Goal: Task Accomplishment & Management: Use online tool/utility

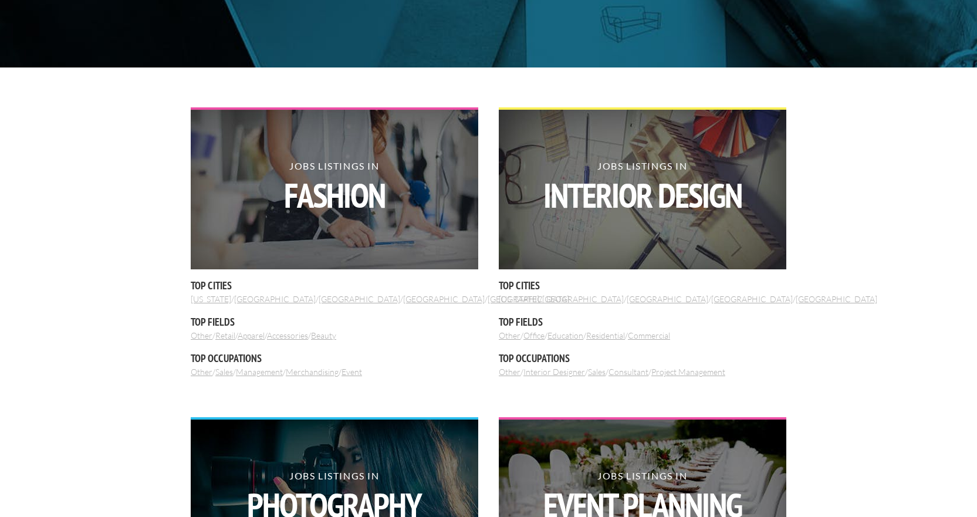
scroll to position [352, 0]
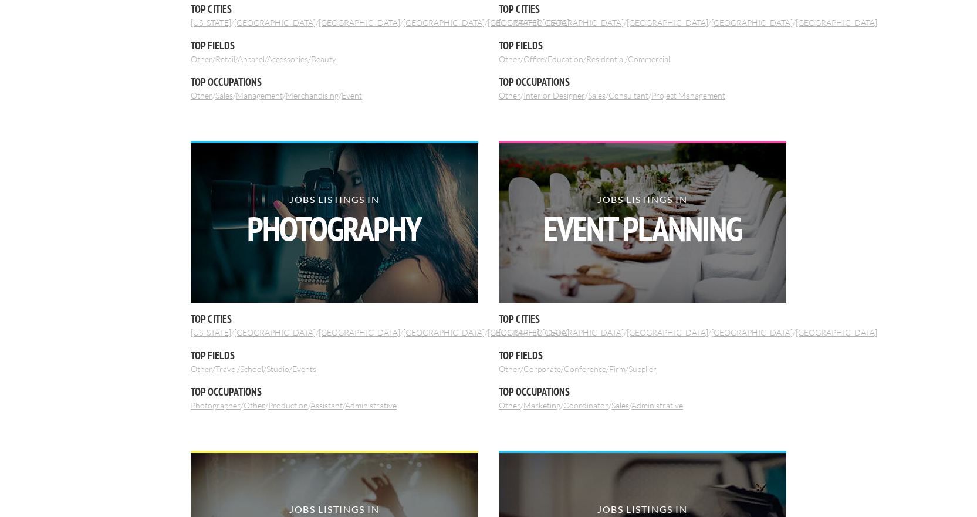
scroll to position [645, 0]
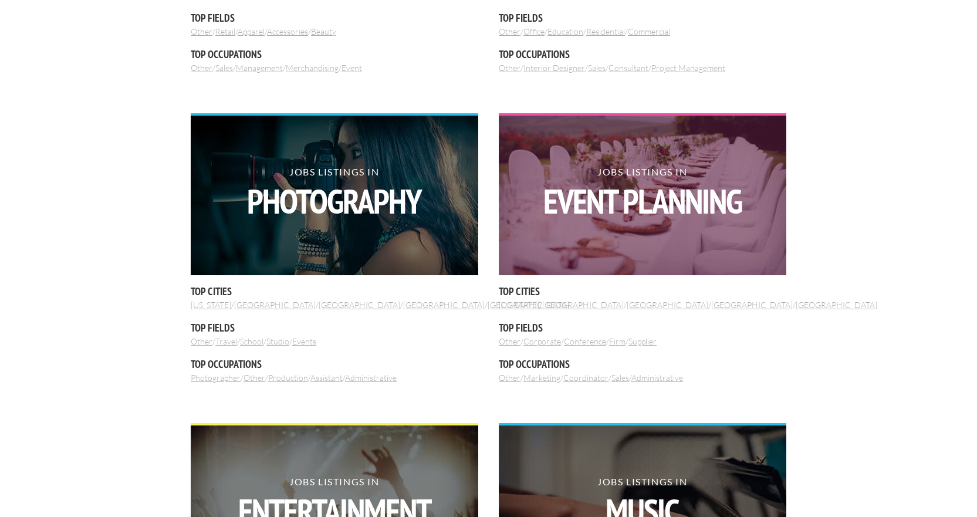
click at [692, 253] on img at bounding box center [642, 196] width 287 height 160
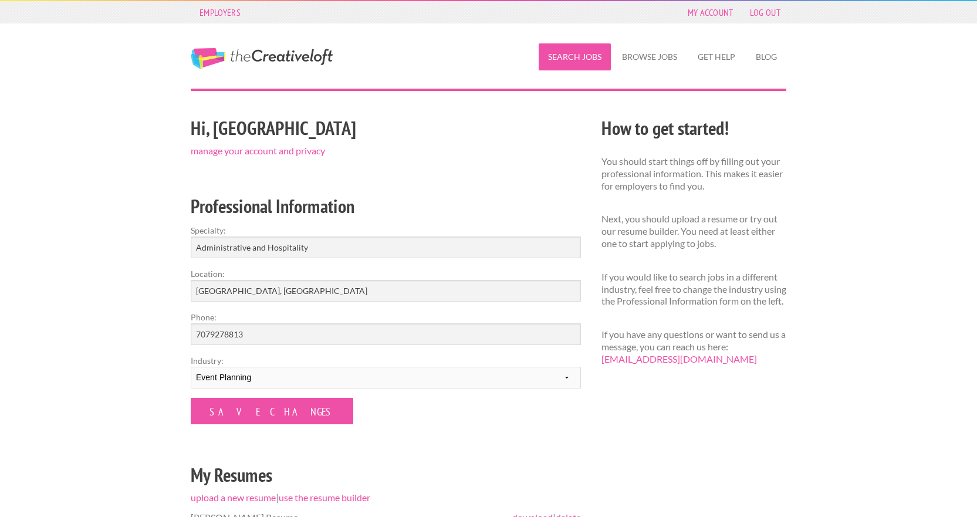
click at [575, 60] on link "Search Jobs" at bounding box center [575, 56] width 72 height 27
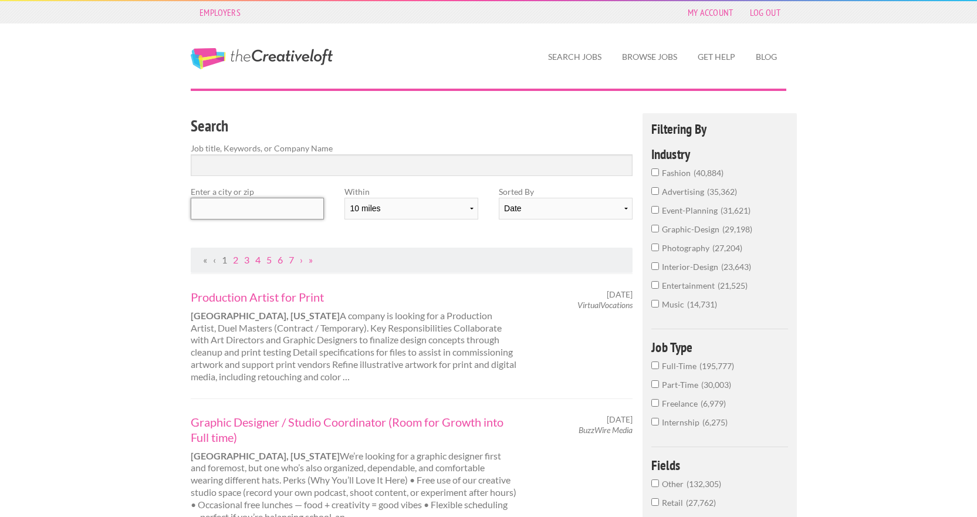
click at [293, 214] on input "text" at bounding box center [257, 209] width 133 height 22
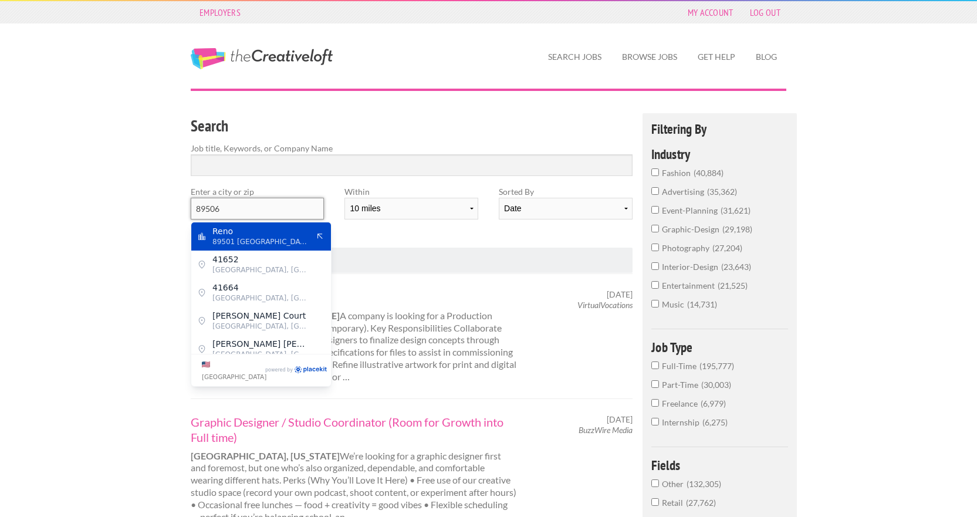
type input "89506"
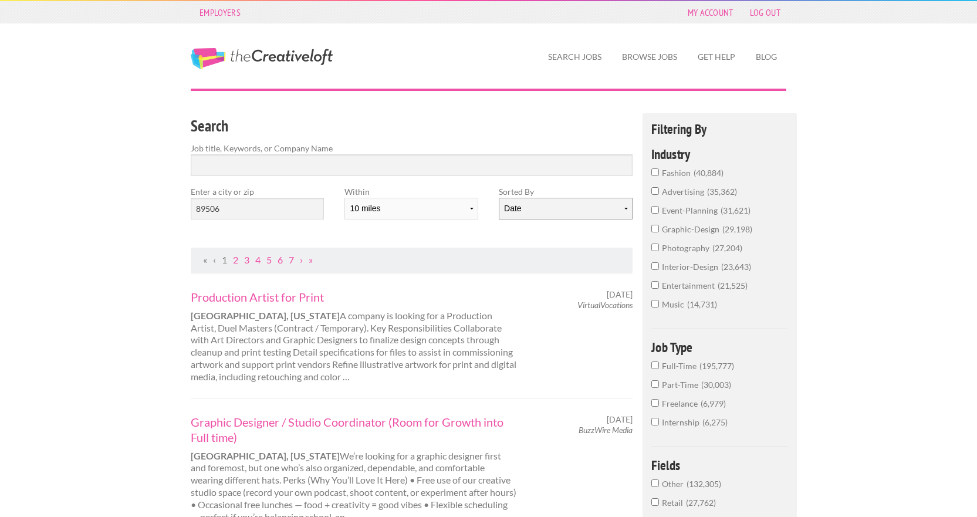
click at [502, 211] on select "Date Relevance" at bounding box center [565, 209] width 133 height 22
click at [370, 208] on select "10 miles 20 miles 50 miles 100 miles 200 miles 300 miles 400 miles 500 miles" at bounding box center [410, 209] width 133 height 22
select select "20"
click at [344, 198] on select "10 miles 20 miles 50 miles 100 miles 200 miles 300 miles 400 miles 500 miles" at bounding box center [410, 209] width 133 height 22
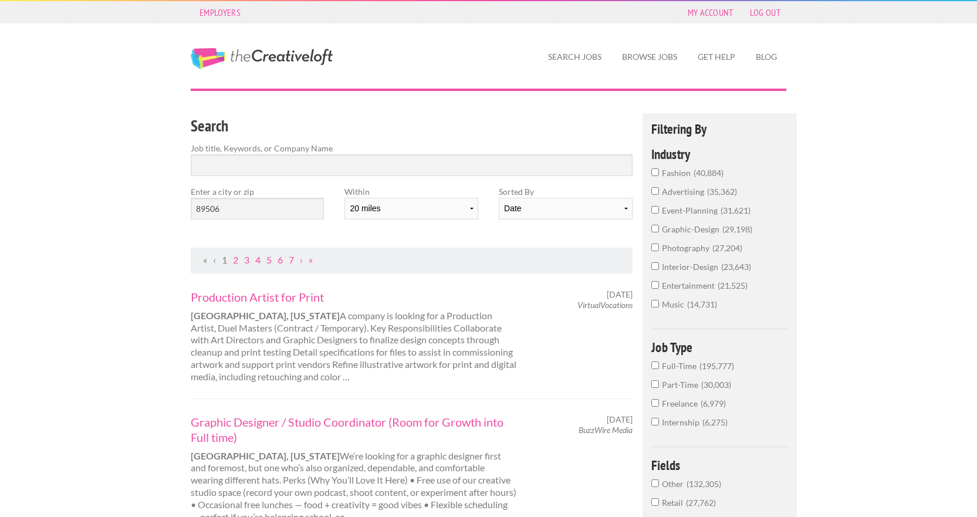
click at [401, 125] on h3 "Search" at bounding box center [412, 126] width 442 height 22
click at [254, 205] on input "89506" at bounding box center [257, 209] width 133 height 22
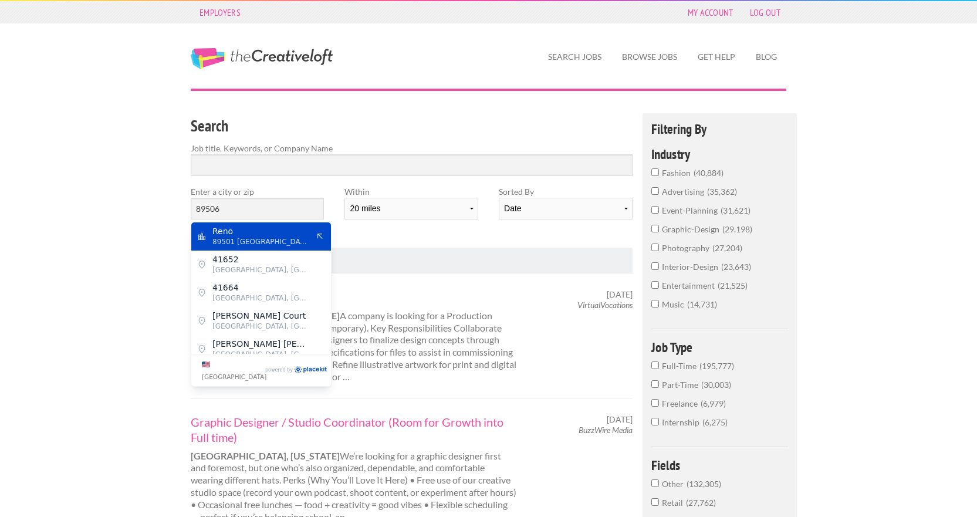
click at [256, 241] on span "89501 United States of America" at bounding box center [260, 241] width 96 height 11
type input "Reno"
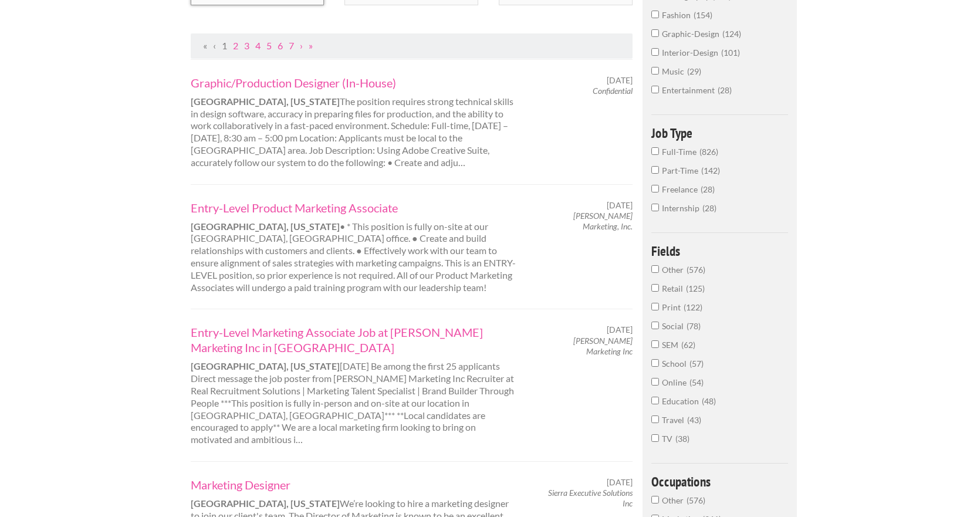
scroll to position [235, 0]
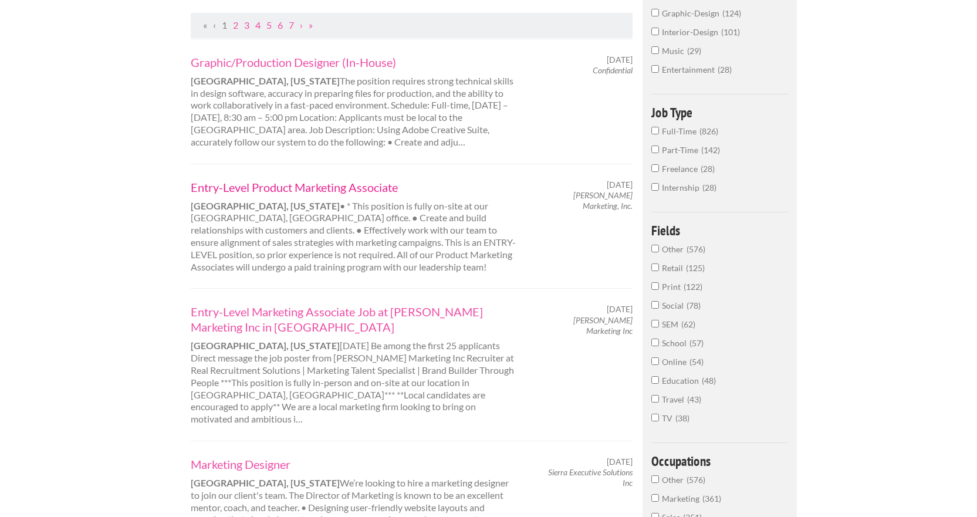
click at [344, 187] on link "Entry-Level Product Marketing Associate" at bounding box center [354, 187] width 326 height 15
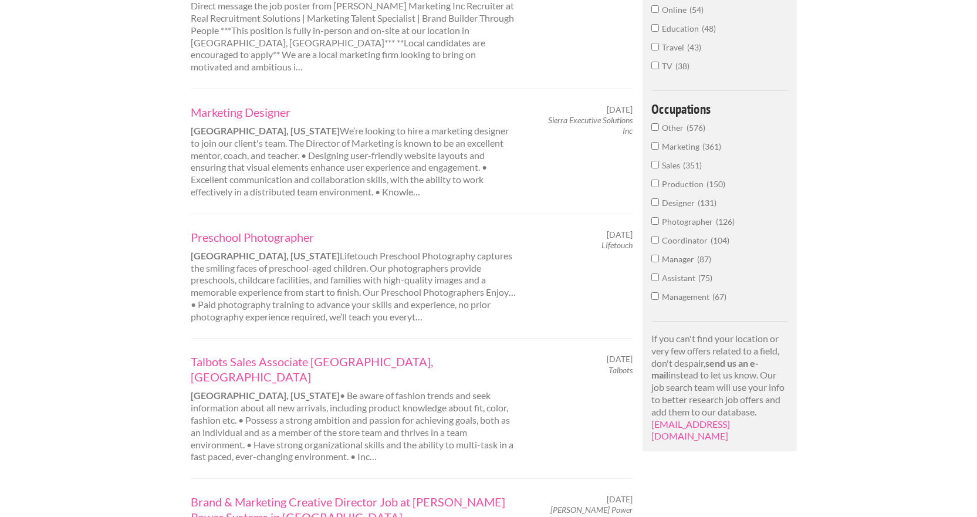
scroll to position [645, 0]
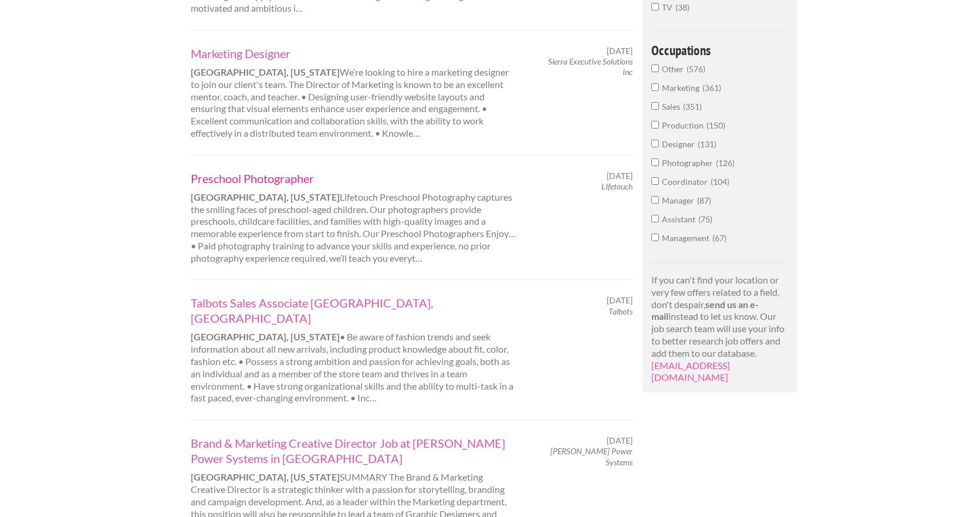
click at [293, 171] on link "Preschool Photographer" at bounding box center [354, 178] width 326 height 15
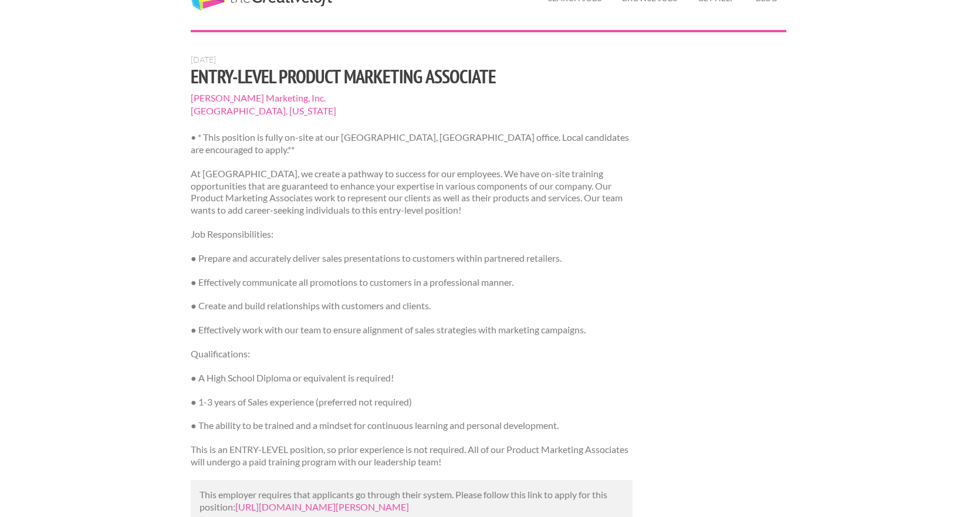
scroll to position [117, 0]
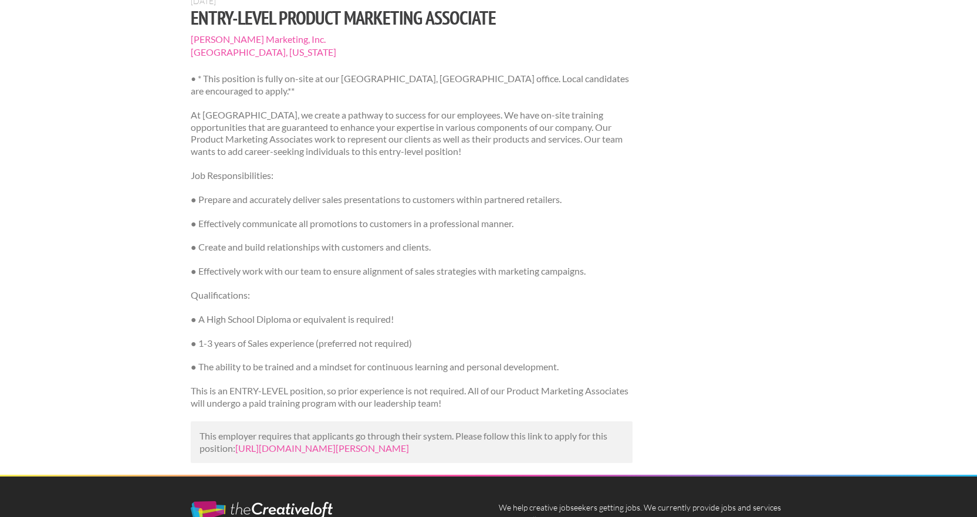
click at [676, 172] on div "Sept. 12, 2025 Entry-Level Product Marketing Associate Valora Marketing, Inc. R…" at bounding box center [489, 235] width 616 height 479
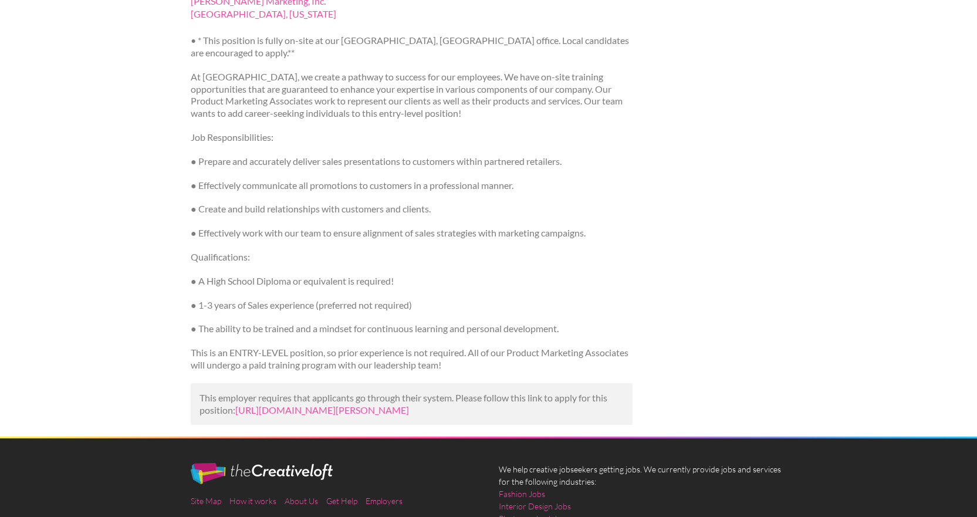
scroll to position [176, 0]
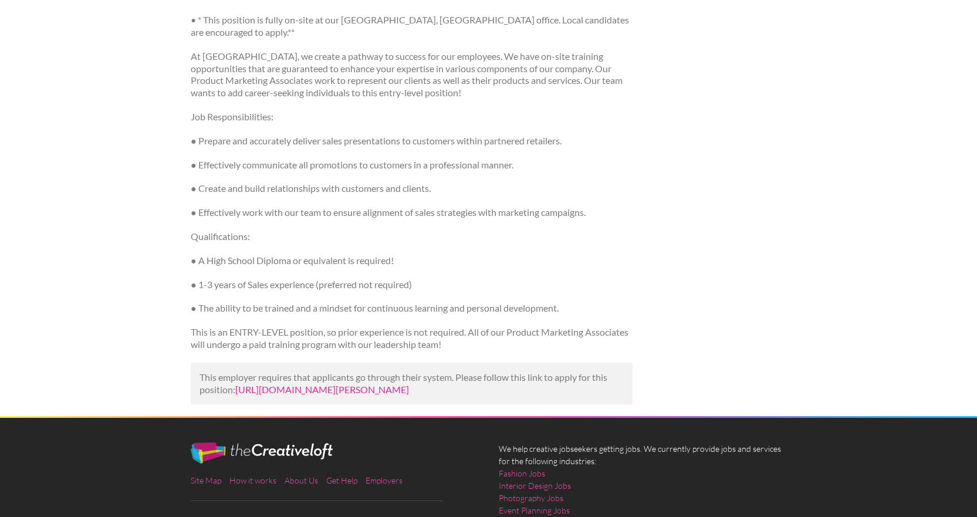
click at [372, 384] on link "https://www.ziprecruiter.com/c/Valora-Marketing,-Inc./Job/Entry-Level-Product-M…" at bounding box center [322, 389] width 174 height 11
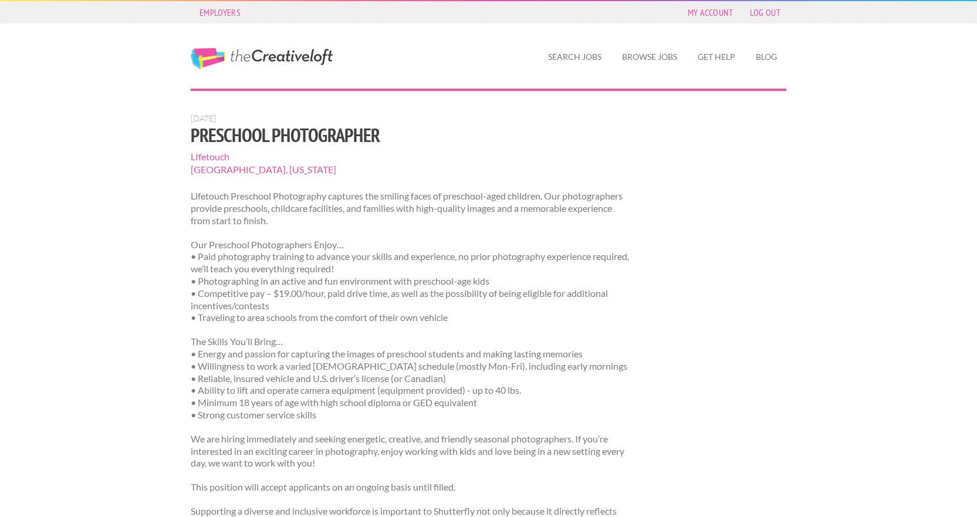
click at [681, 235] on div "[DATE] Preschool Photographer [PERSON_NAME][GEOGRAPHIC_DATA], [US_STATE] Lifeto…" at bounding box center [489, 378] width 616 height 530
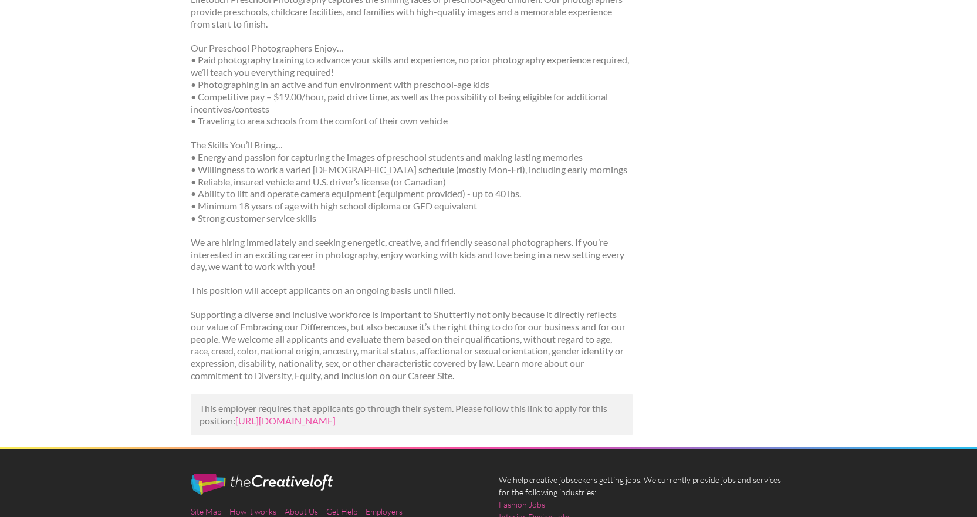
scroll to position [176, 0]
